Goal: Check status

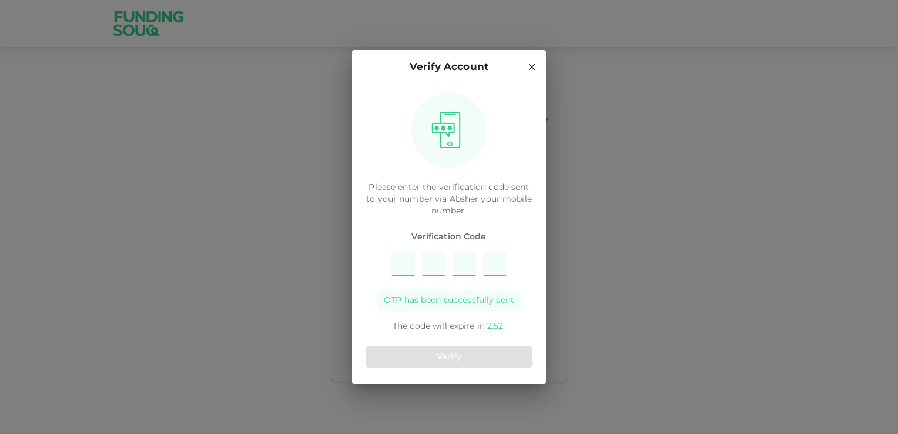
type input "3"
type input "4"
type input "1"
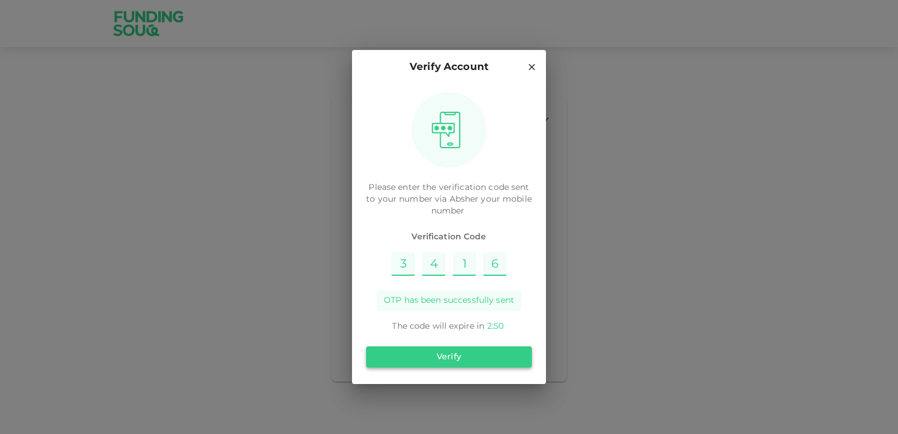
type input "6"
click at [466, 356] on button "Verify" at bounding box center [449, 356] width 166 height 21
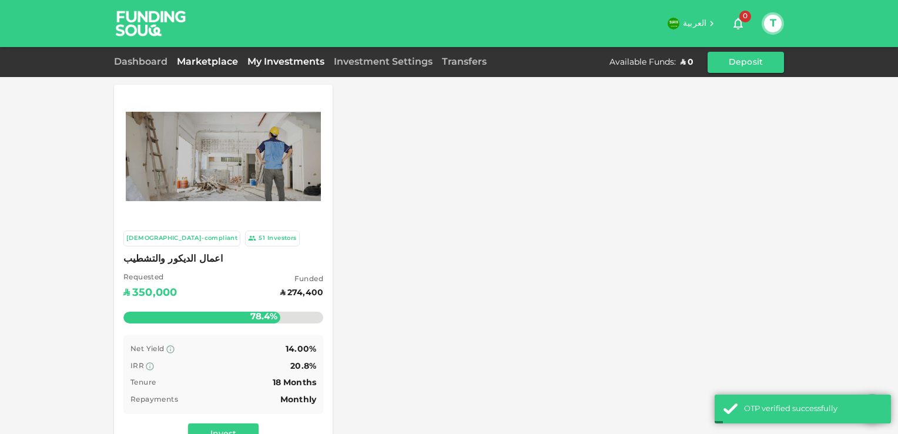
click at [270, 62] on link "My Investments" at bounding box center [286, 62] width 86 height 9
